Goal: Transaction & Acquisition: Purchase product/service

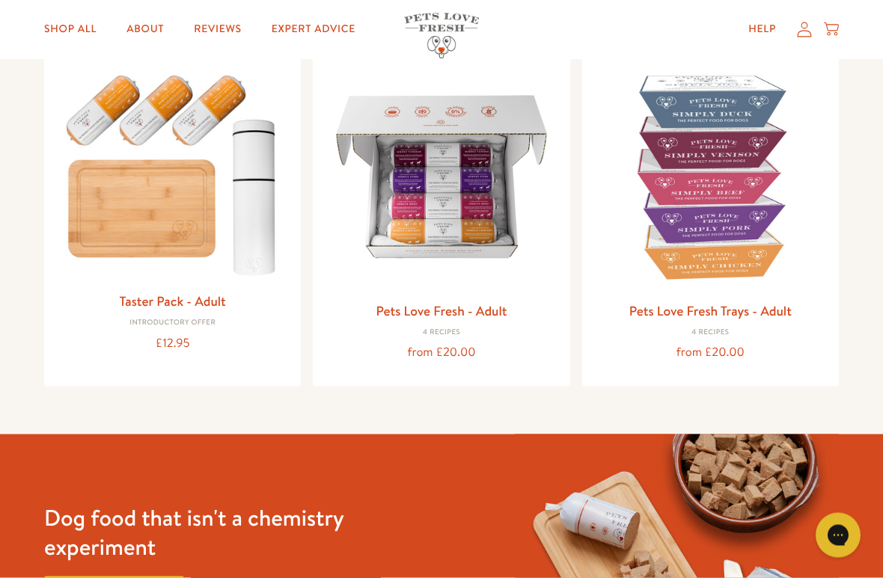
scroll to position [180, 0]
click at [756, 290] on img at bounding box center [710, 176] width 233 height 233
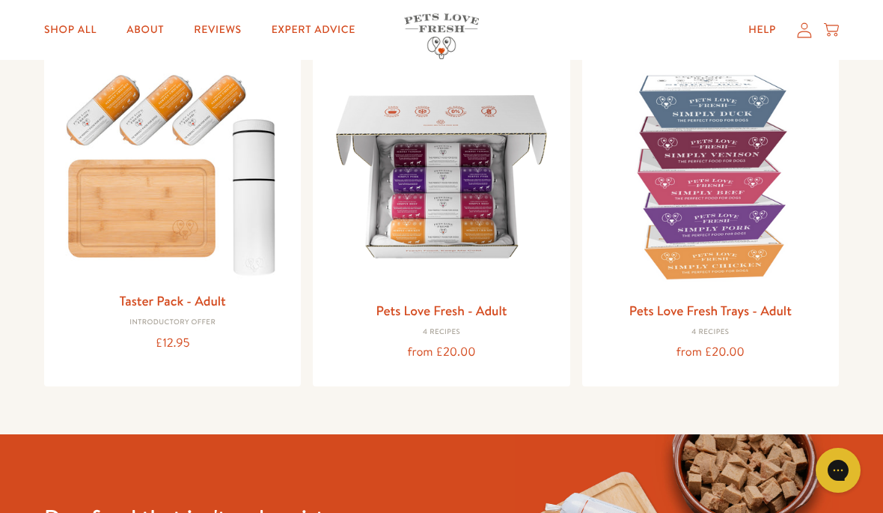
click at [407, 218] on img at bounding box center [441, 176] width 233 height 233
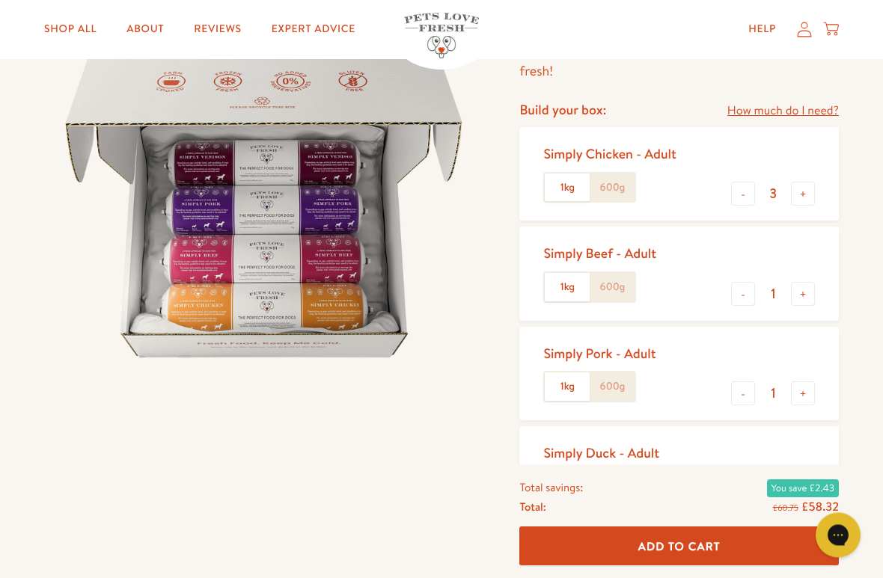
scroll to position [156, 0]
click at [563, 181] on label "1kg" at bounding box center [567, 188] width 45 height 28
click at [0, 0] on input "1kg" at bounding box center [0, 0] width 0 height 0
click at [575, 189] on label "1kg" at bounding box center [567, 188] width 45 height 28
click at [0, 0] on input "1kg" at bounding box center [0, 0] width 0 height 0
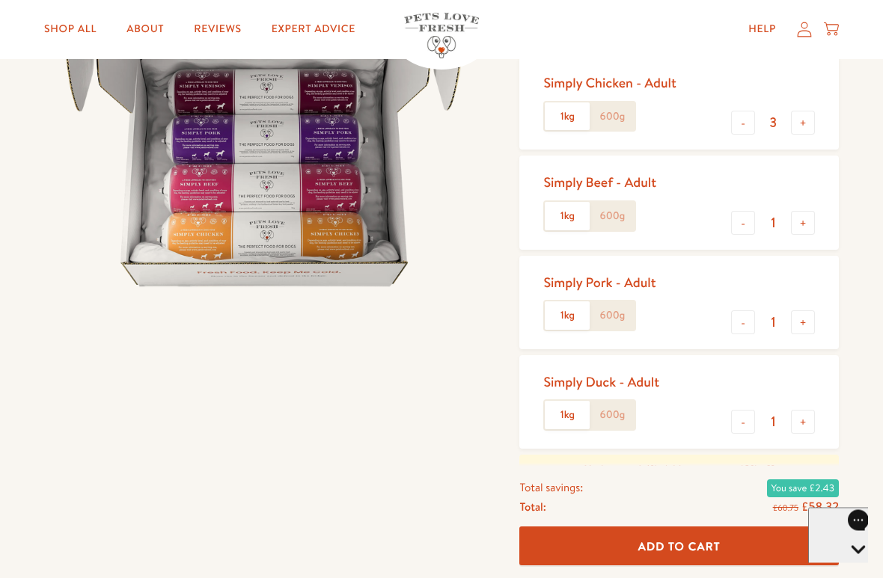
scroll to position [227, 0]
click at [580, 406] on label "1kg" at bounding box center [567, 415] width 45 height 28
click at [0, 0] on input "1kg" at bounding box center [0, 0] width 0 height 0
click at [573, 407] on label "1kg" at bounding box center [567, 415] width 45 height 28
click at [0, 0] on input "1kg" at bounding box center [0, 0] width 0 height 0
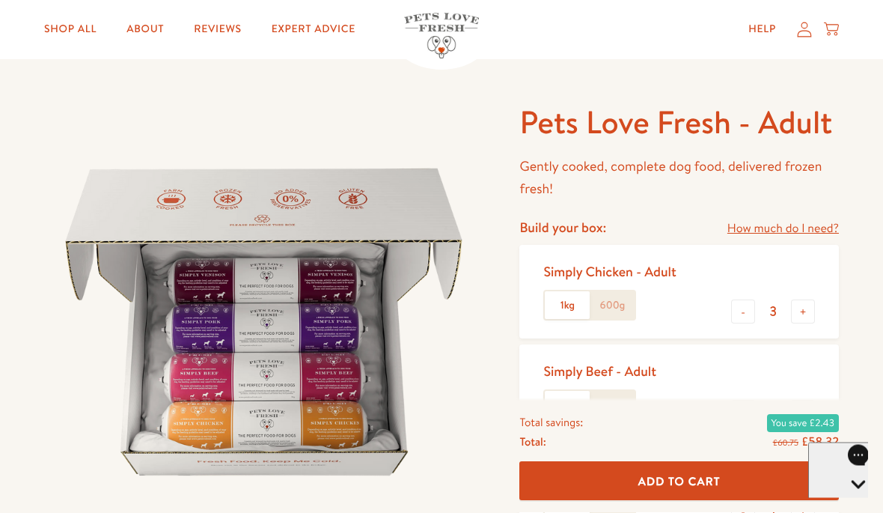
scroll to position [38, 0]
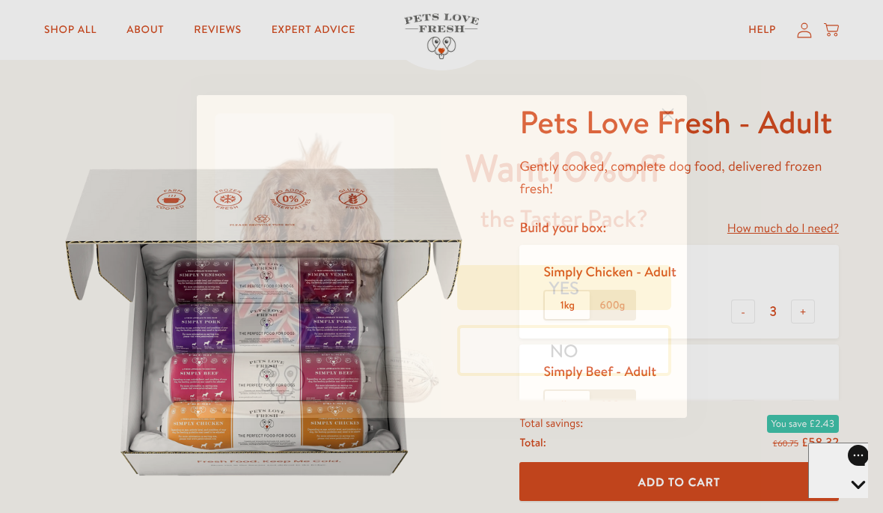
click at [663, 109] on icon "Close dialog" at bounding box center [667, 114] width 10 height 10
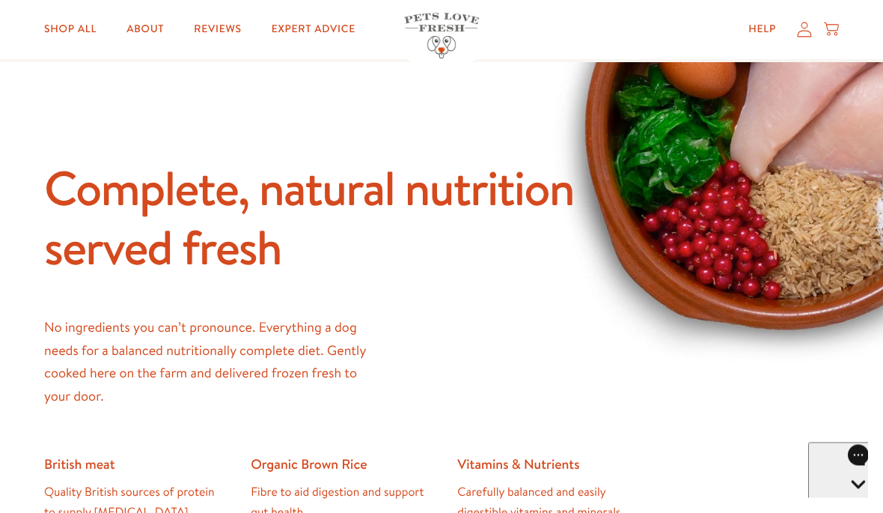
scroll to position [1009, 0]
